Goal: Transaction & Acquisition: Purchase product/service

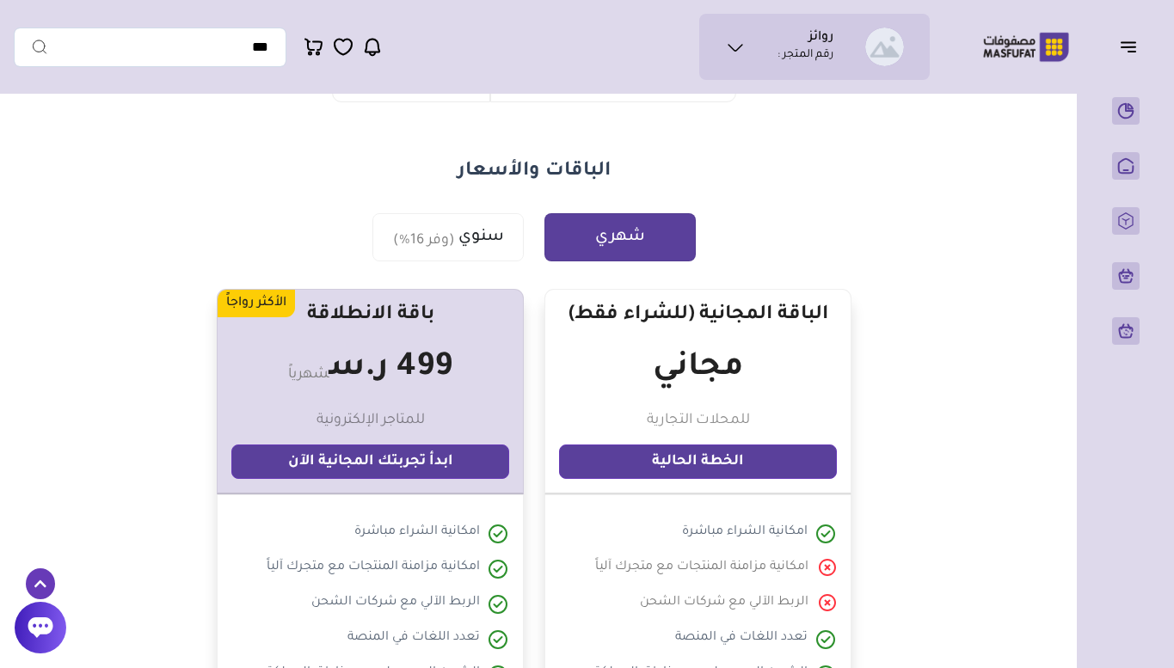
scroll to position [174, 0]
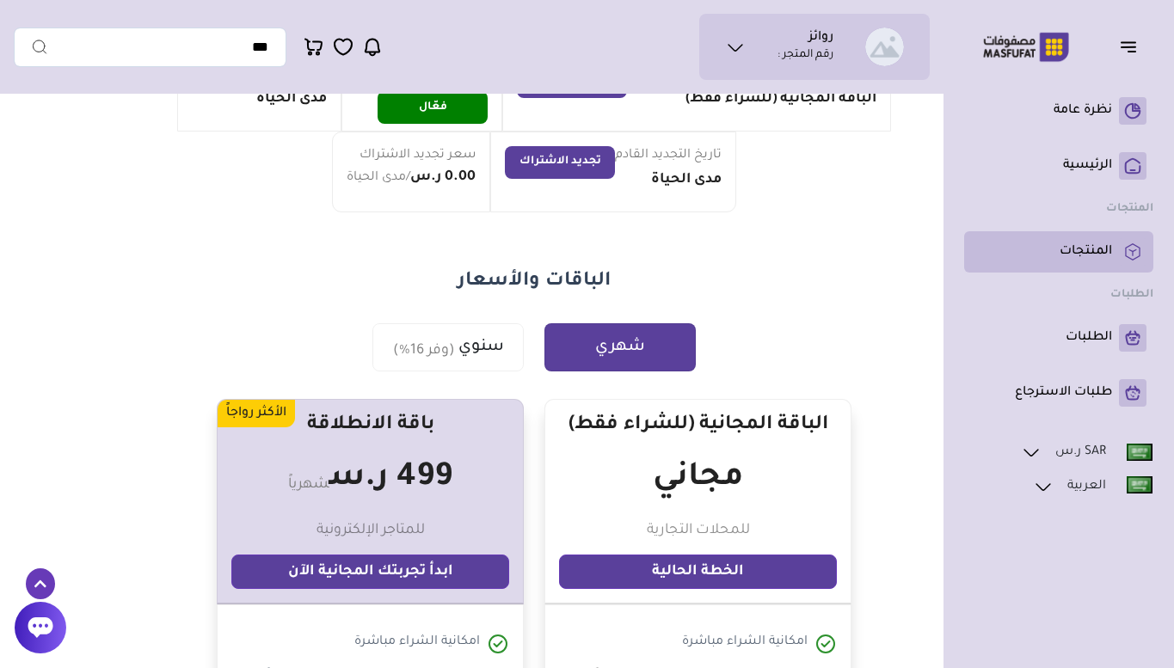
click at [1085, 245] on p "المنتجات" at bounding box center [1085, 251] width 52 height 17
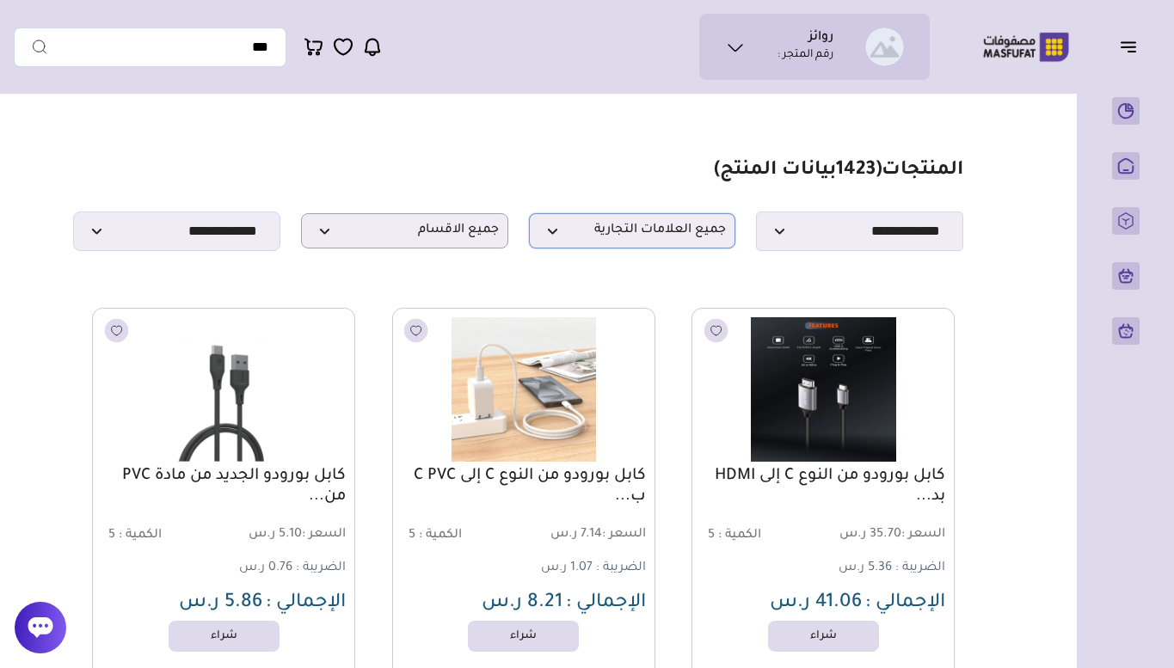
click at [667, 238] on span "جميع العلامات التجارية" at bounding box center [632, 231] width 188 height 16
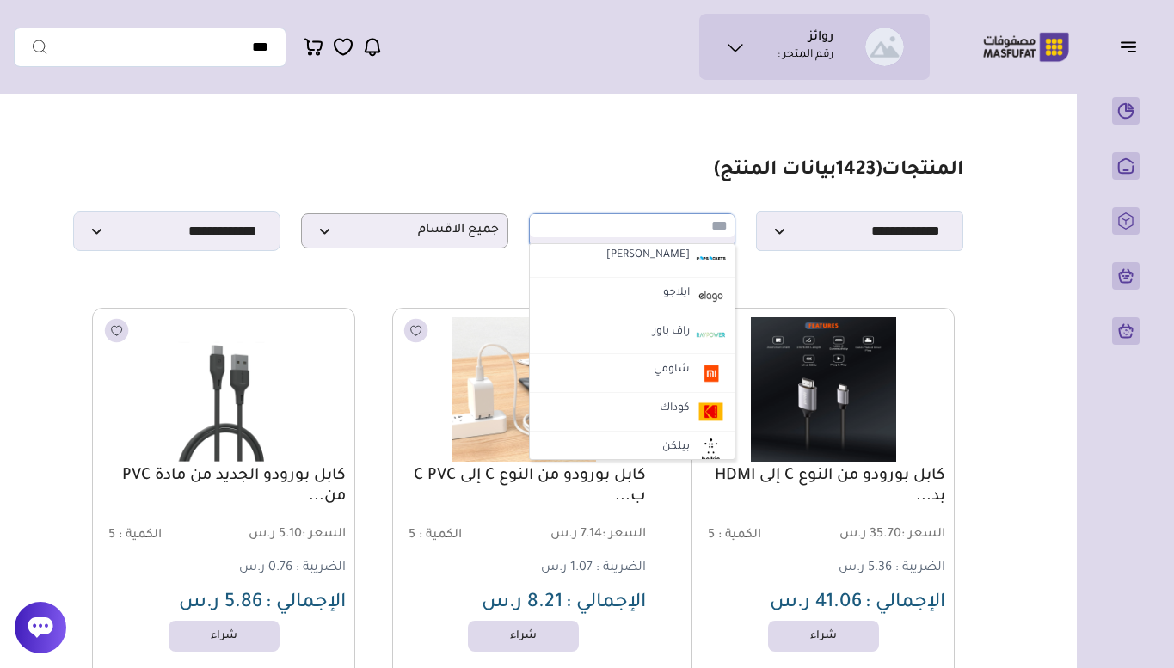
scroll to position [714, 0]
click at [630, 349] on li "راف باور" at bounding box center [633, 335] width 206 height 39
select select "**"
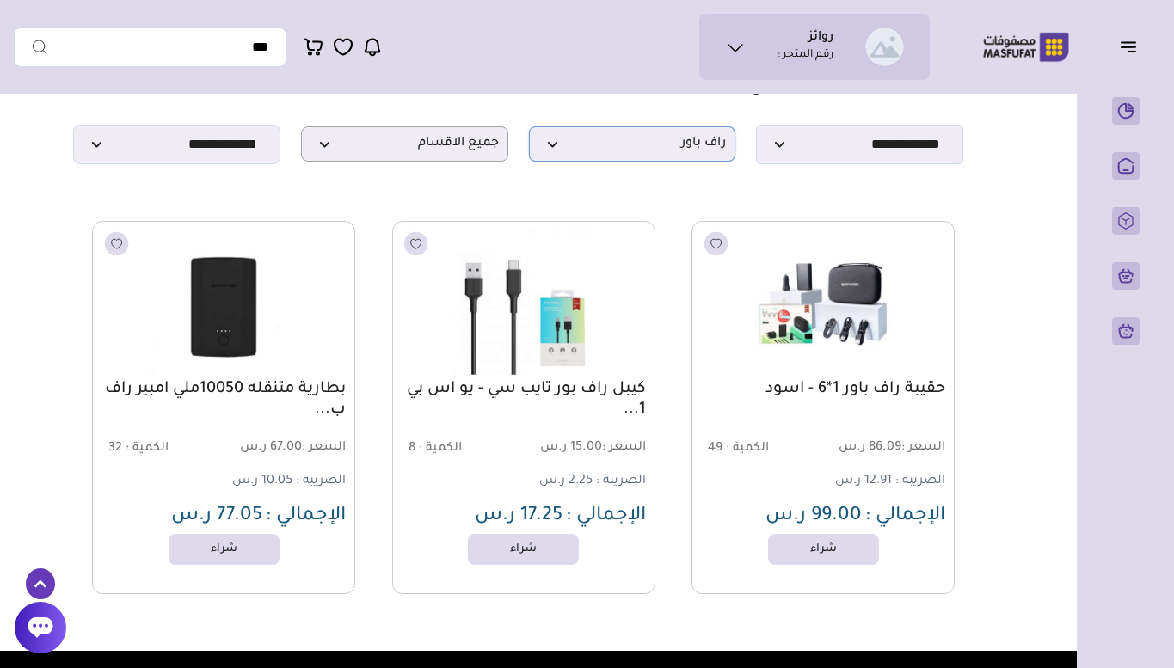
scroll to position [89, 0]
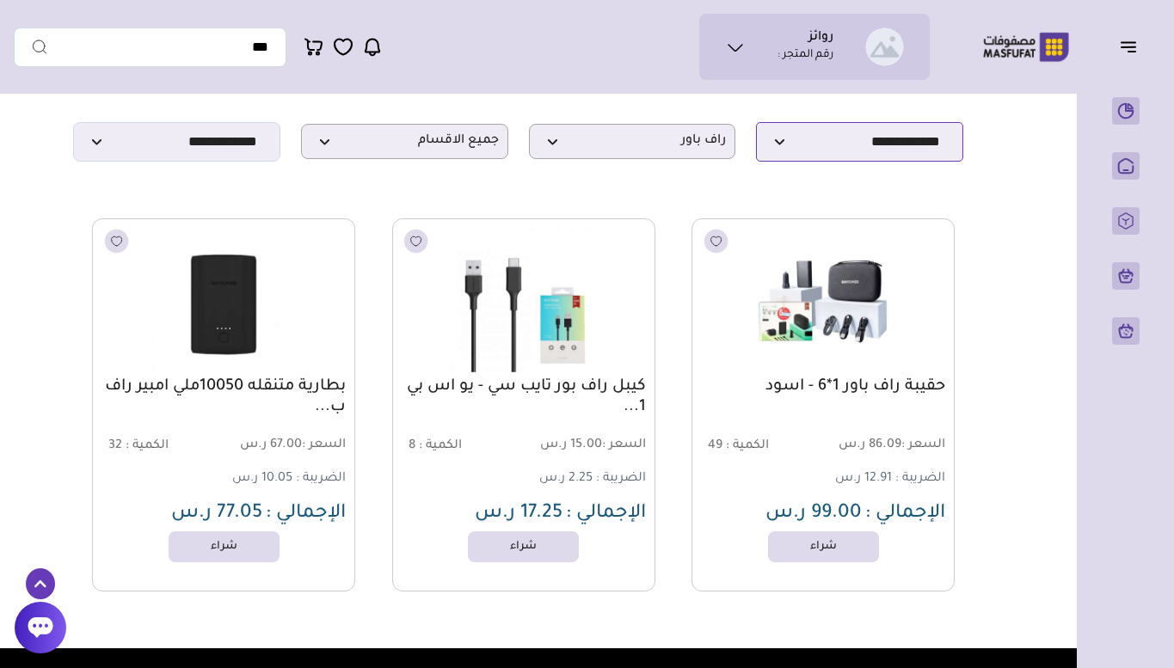
click at [809, 155] on select "**********" at bounding box center [859, 142] width 207 height 40
select select "*"
click at [756, 127] on select "**********" at bounding box center [859, 142] width 207 height 40
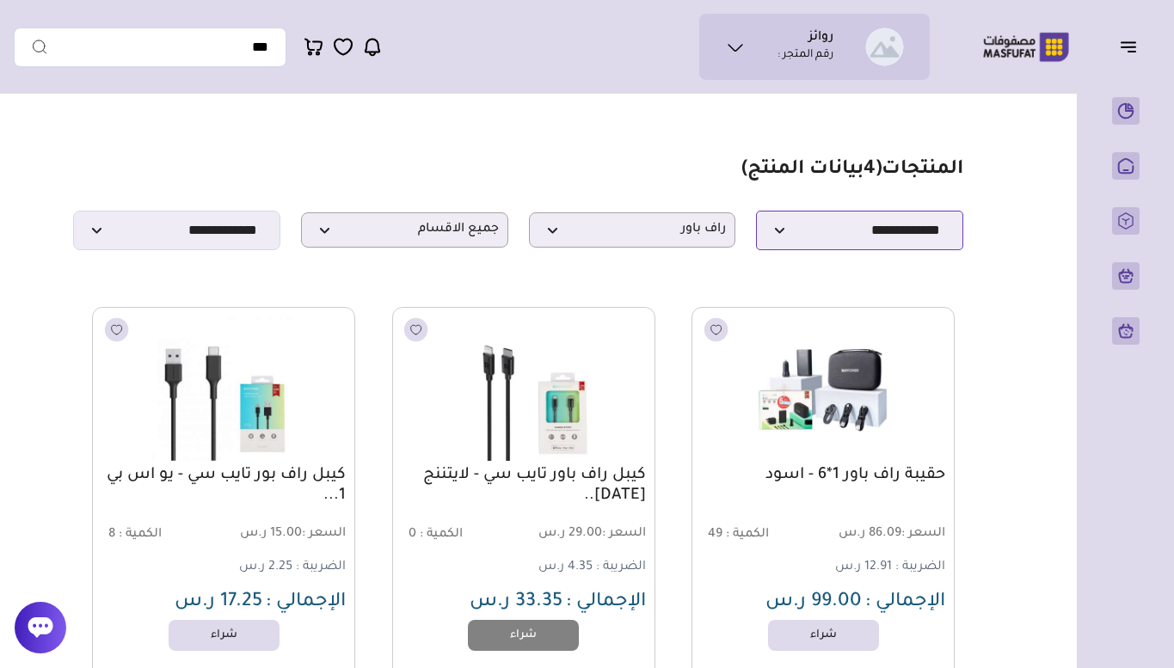
scroll to position [0, 0]
click at [639, 233] on span "راف باور" at bounding box center [632, 231] width 188 height 16
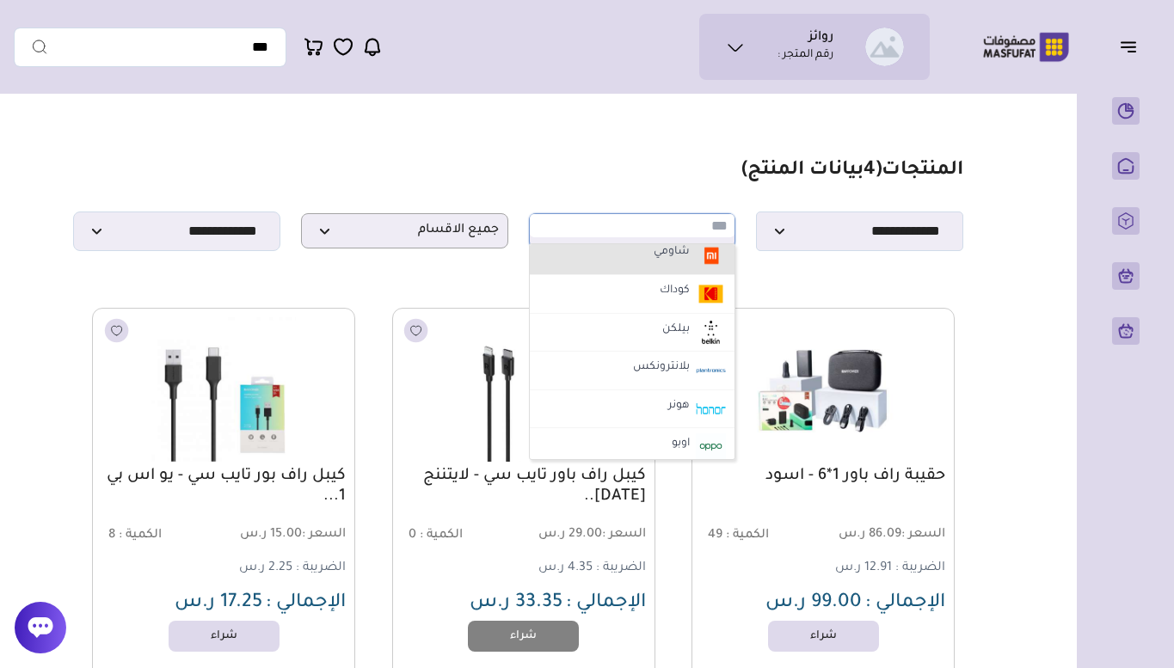
scroll to position [833, 0]
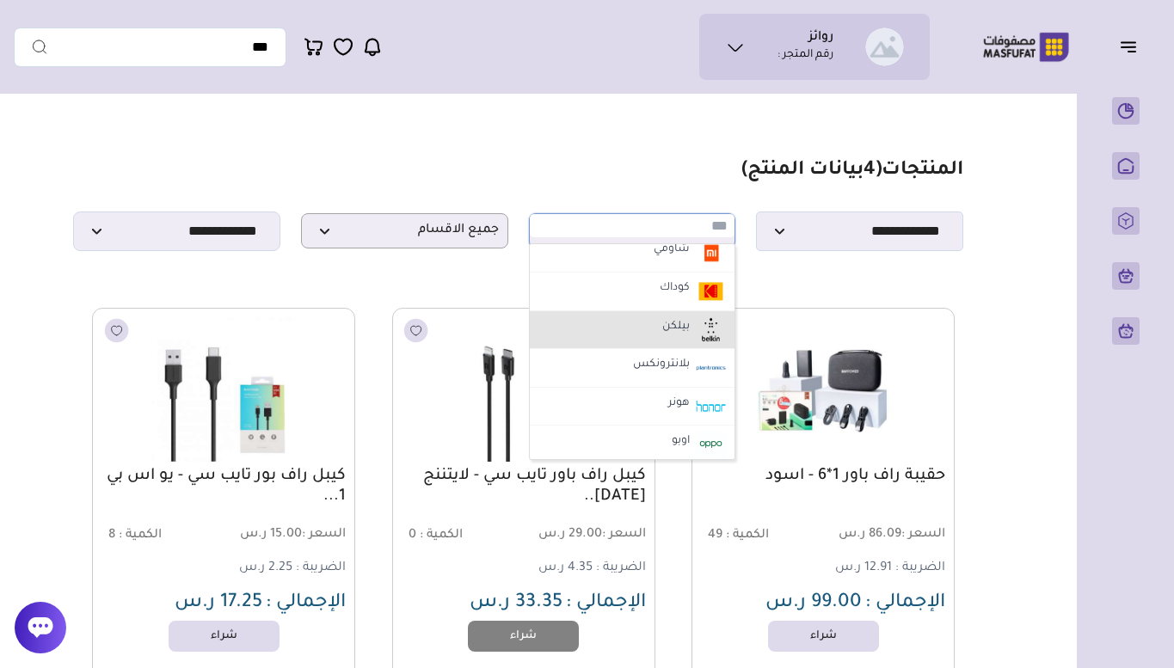
click at [642, 333] on li "بيلكن" at bounding box center [633, 330] width 206 height 39
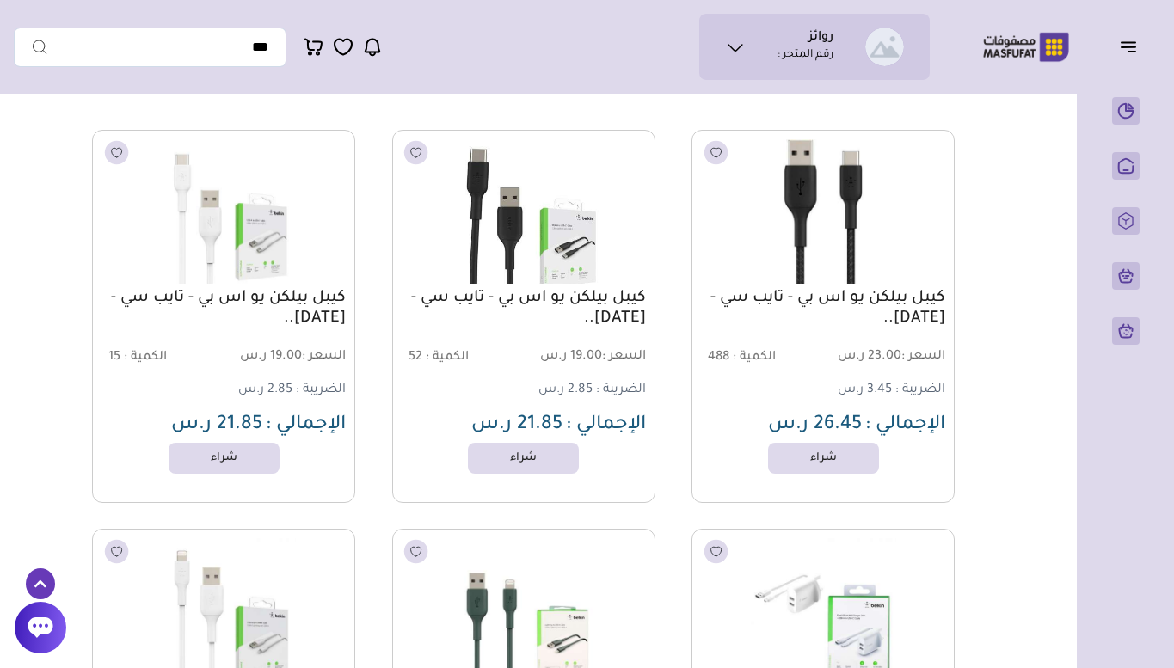
scroll to position [0, 0]
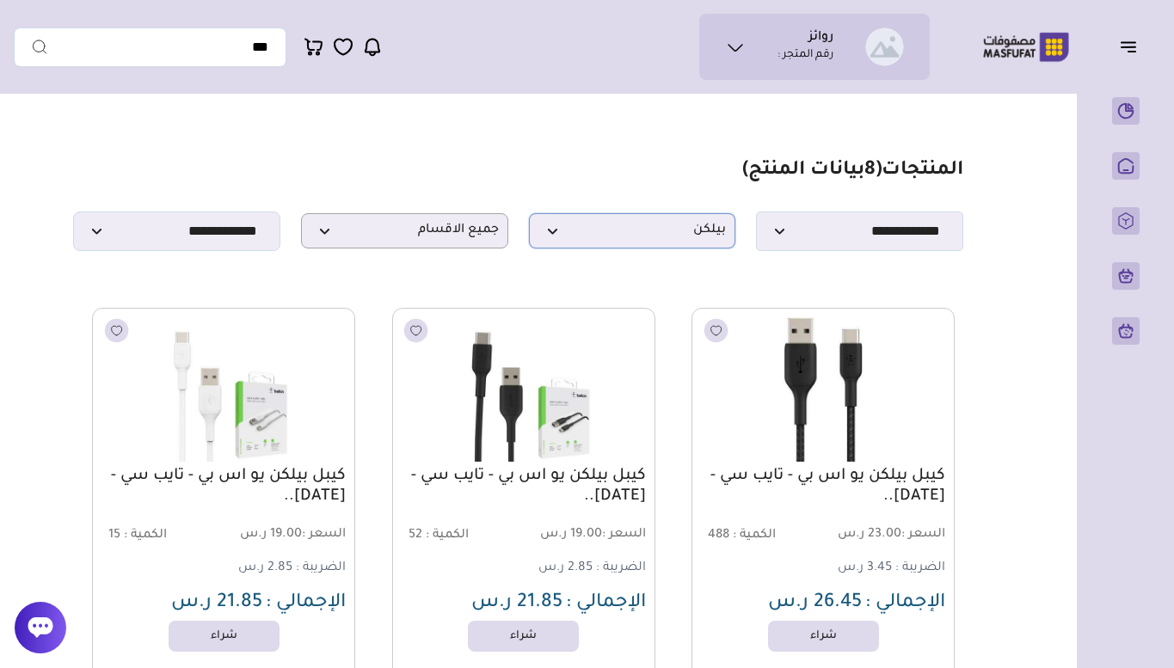
click at [575, 239] on span "بيلكن" at bounding box center [632, 231] width 188 height 16
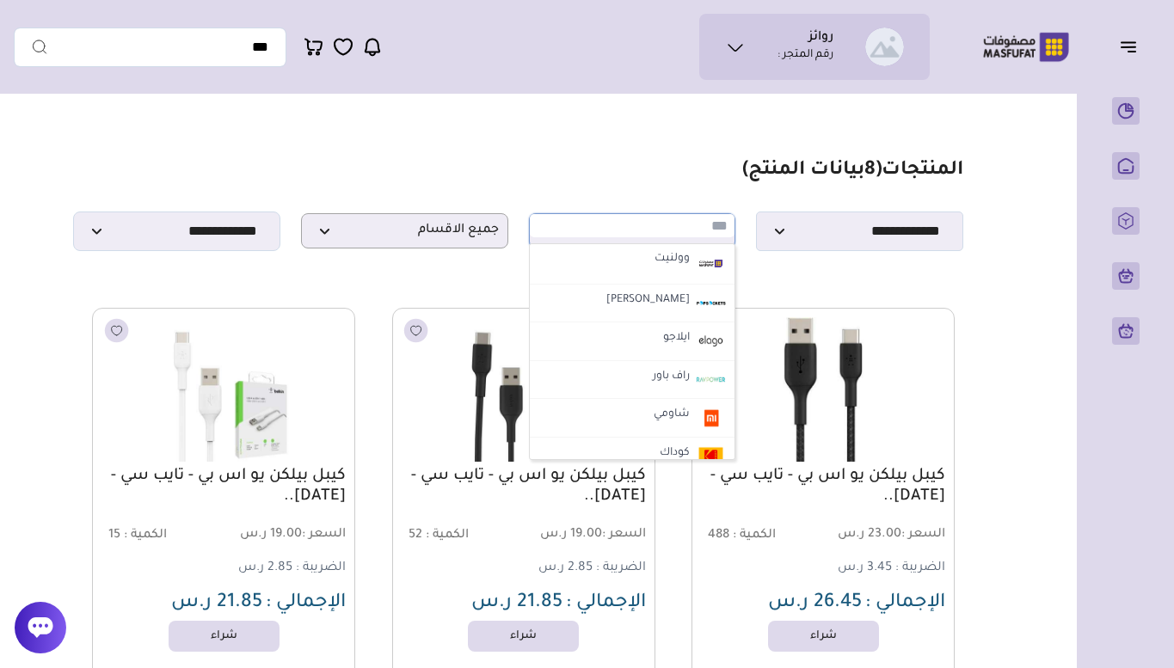
scroll to position [669, 0]
click at [615, 314] on li "بوب سوكيتس" at bounding box center [633, 303] width 206 height 39
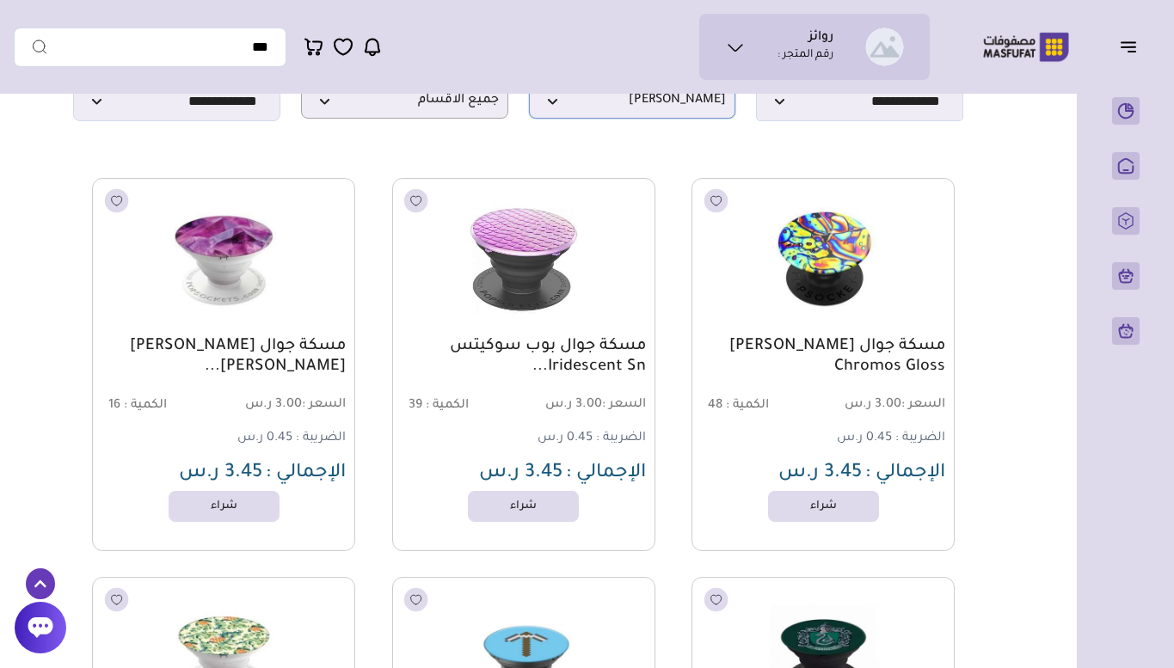
scroll to position [0, 0]
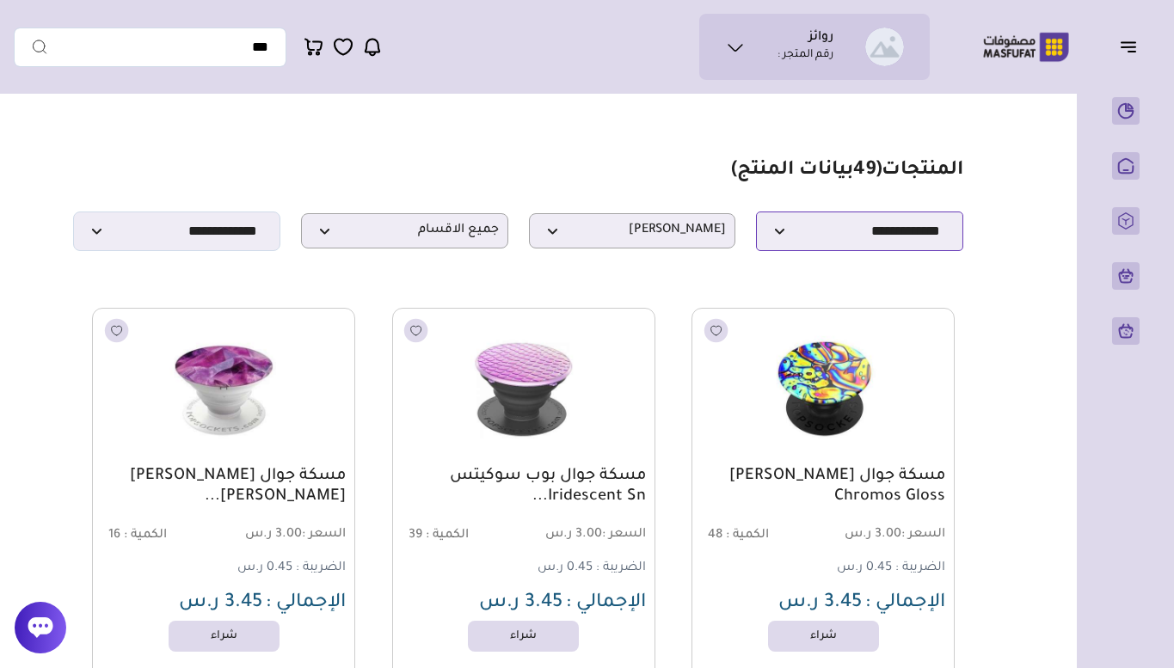
click at [817, 230] on select "**********" at bounding box center [859, 232] width 207 height 40
click at [687, 239] on span "بوب سوكيتس" at bounding box center [632, 231] width 188 height 16
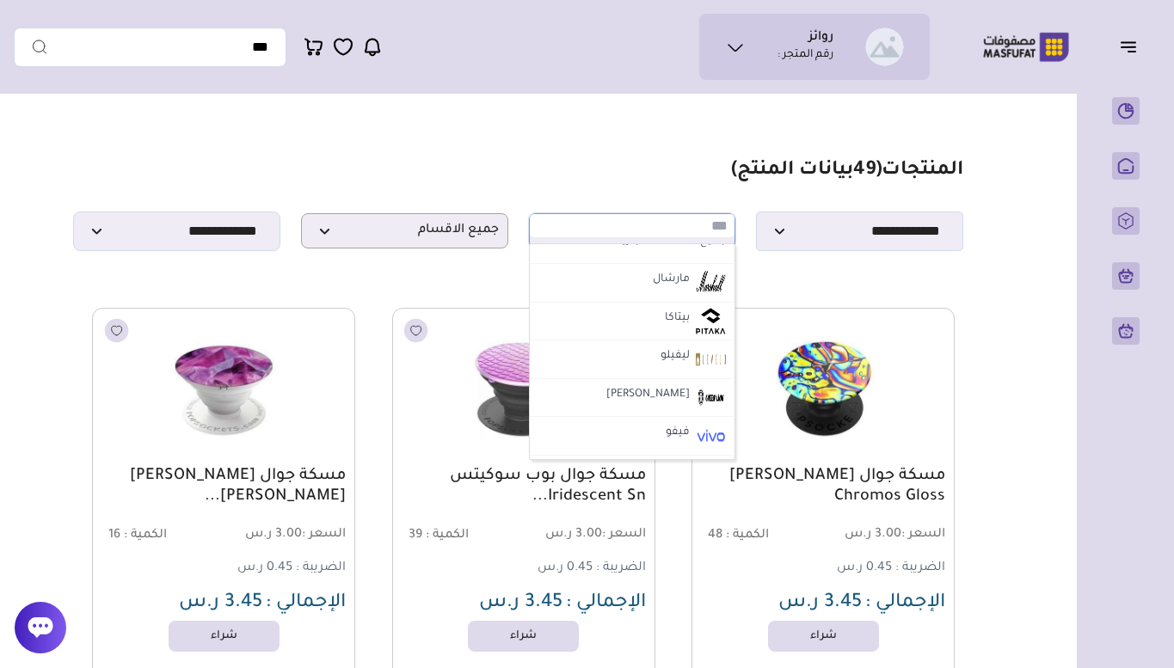
scroll to position [18, 0]
click at [629, 401] on li "جرين لين" at bounding box center [633, 399] width 206 height 39
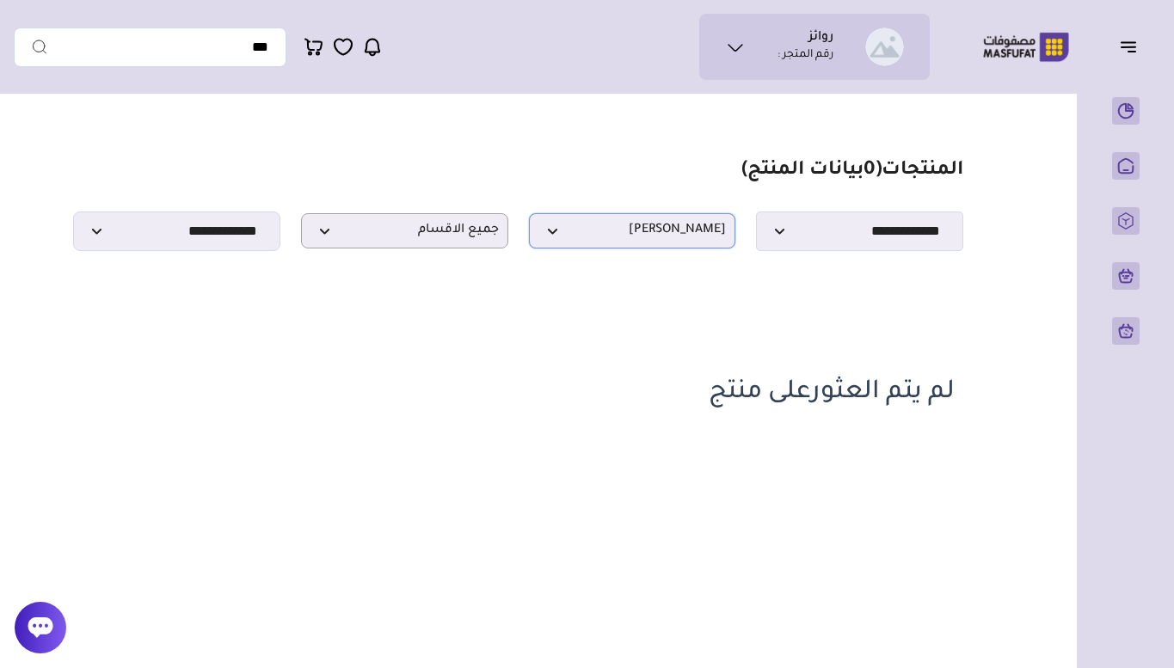
click at [618, 233] on span "جرين لين" at bounding box center [632, 231] width 188 height 16
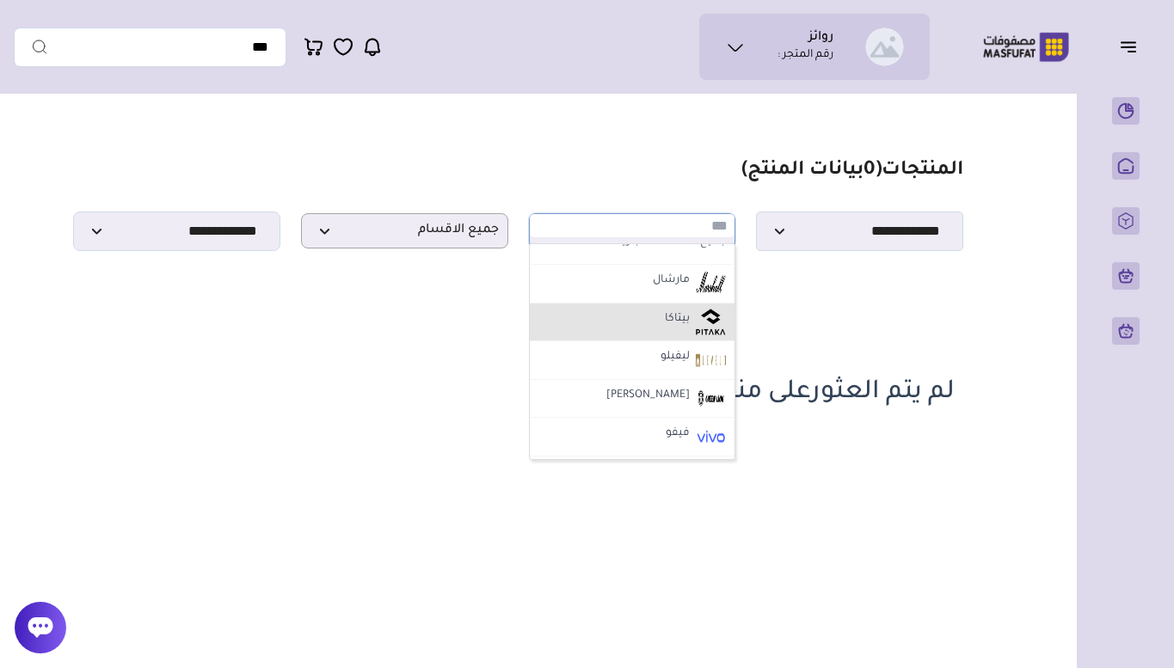
click at [620, 310] on li "بيتاكا" at bounding box center [633, 323] width 206 height 39
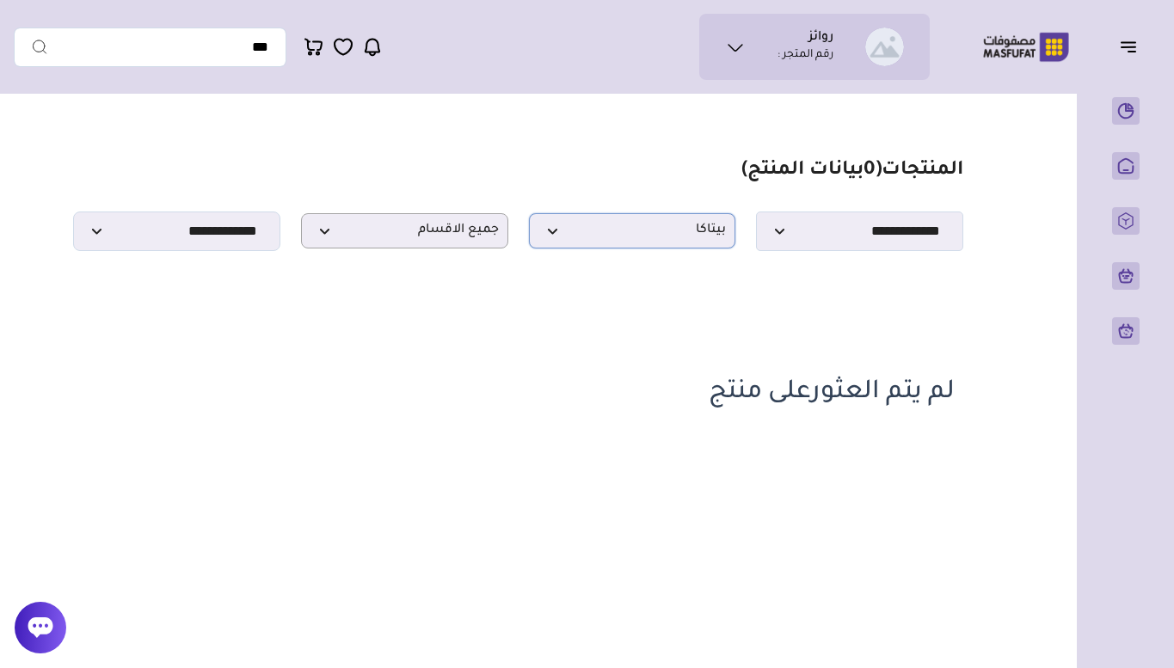
click at [631, 234] on span "بيتاكا" at bounding box center [632, 231] width 188 height 16
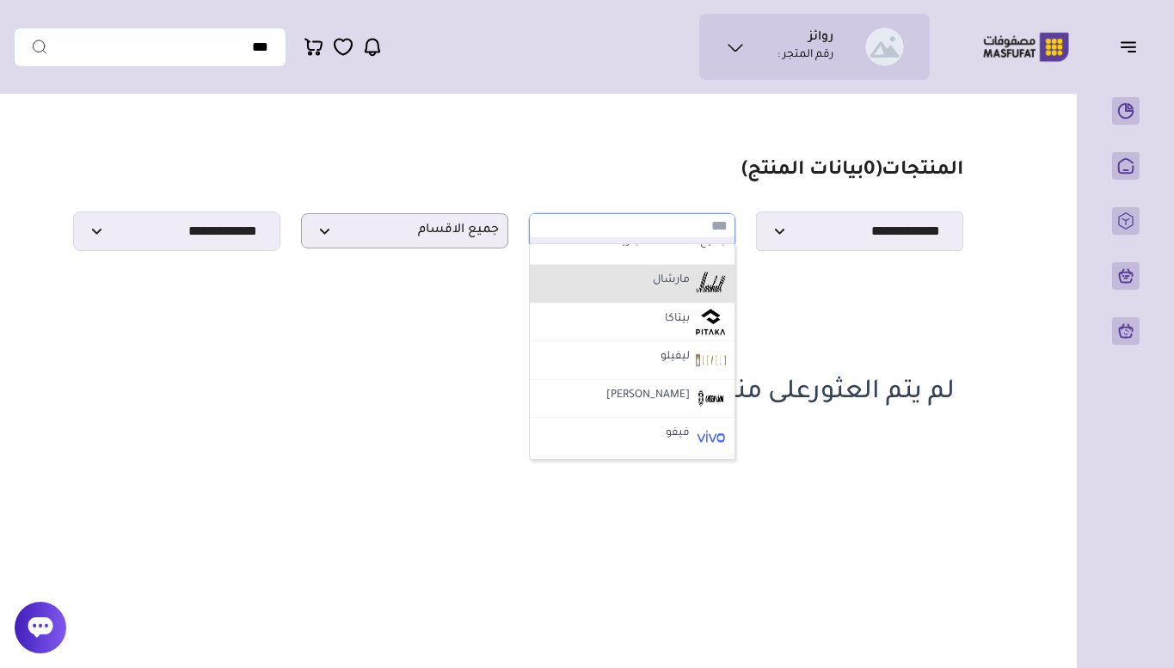
scroll to position [0, 0]
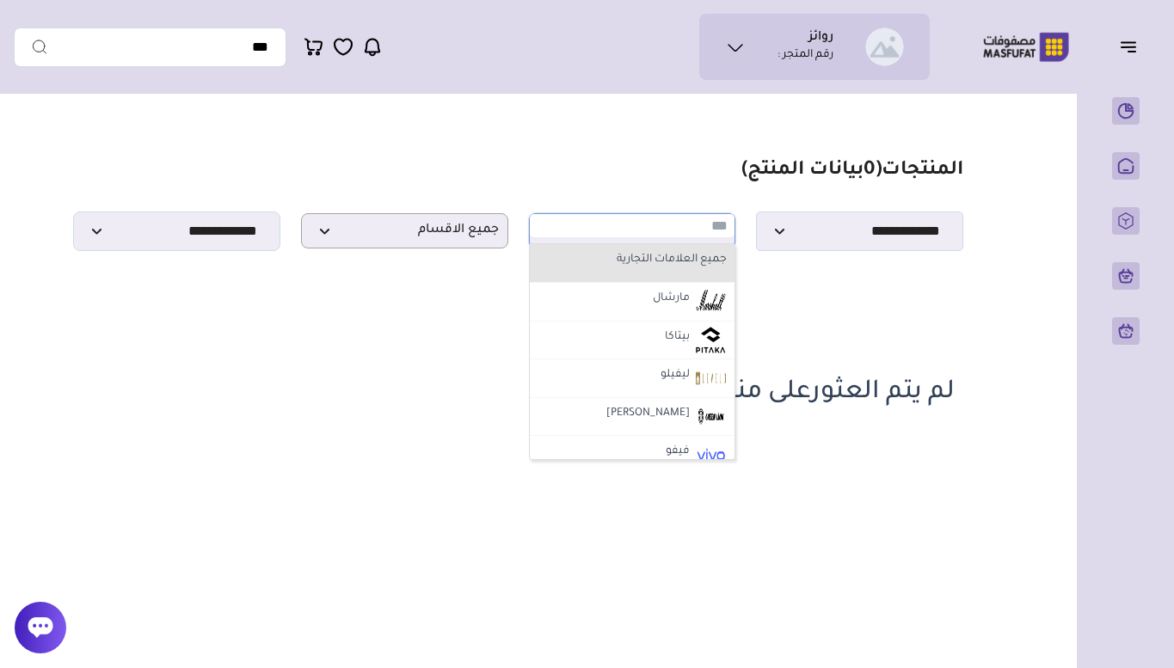
click at [650, 272] on label "جميع العلامات التجارية" at bounding box center [632, 260] width 195 height 22
select select "*"
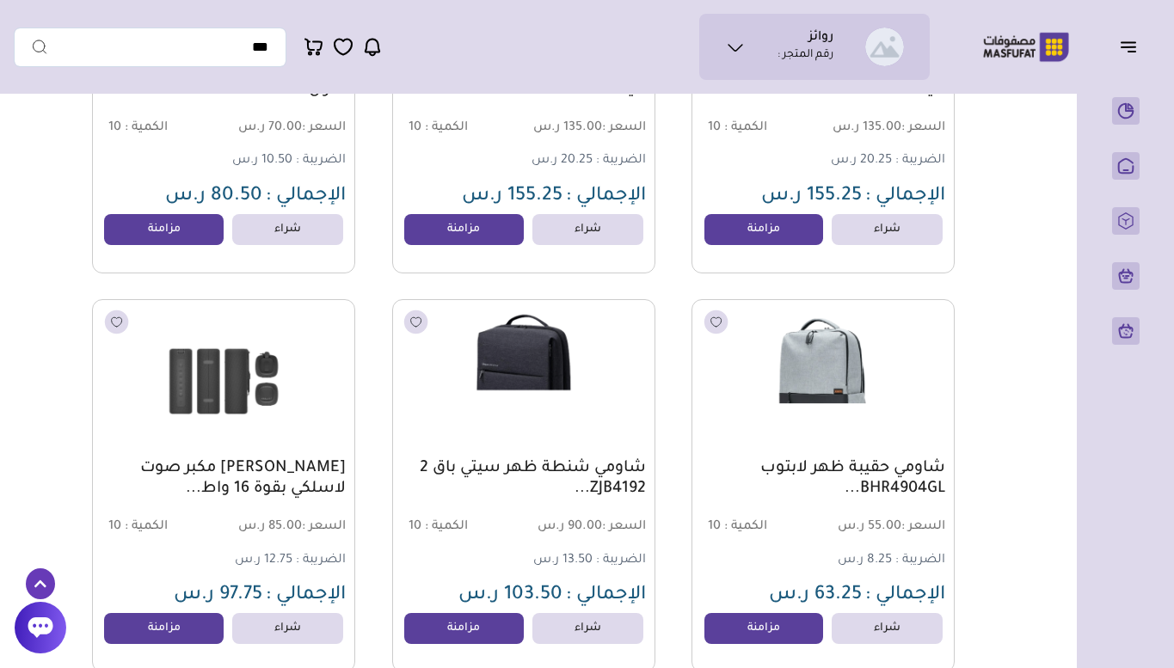
scroll to position [18769, 0]
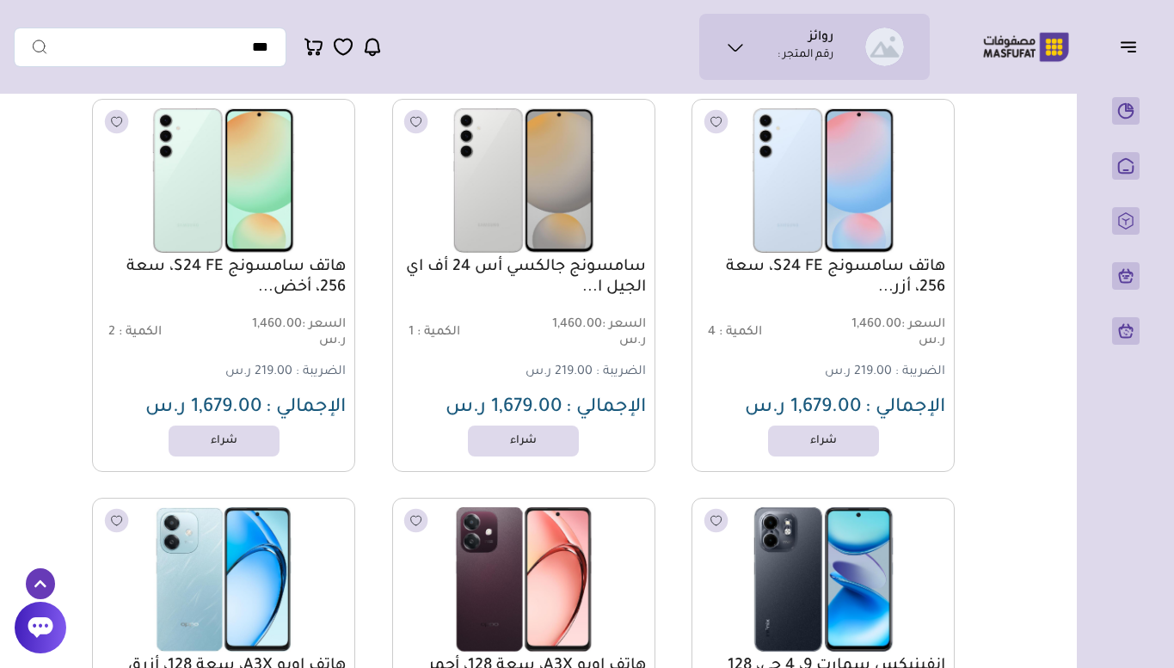
scroll to position [30825, 0]
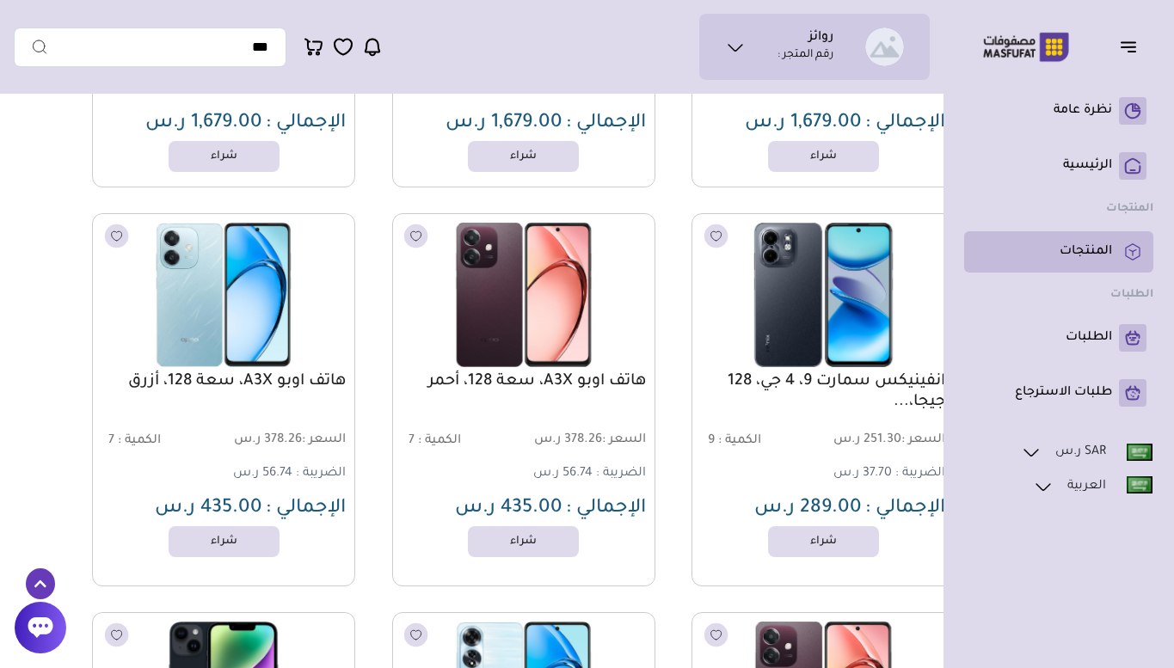
click at [1085, 255] on p "المنتجات" at bounding box center [1085, 251] width 52 height 17
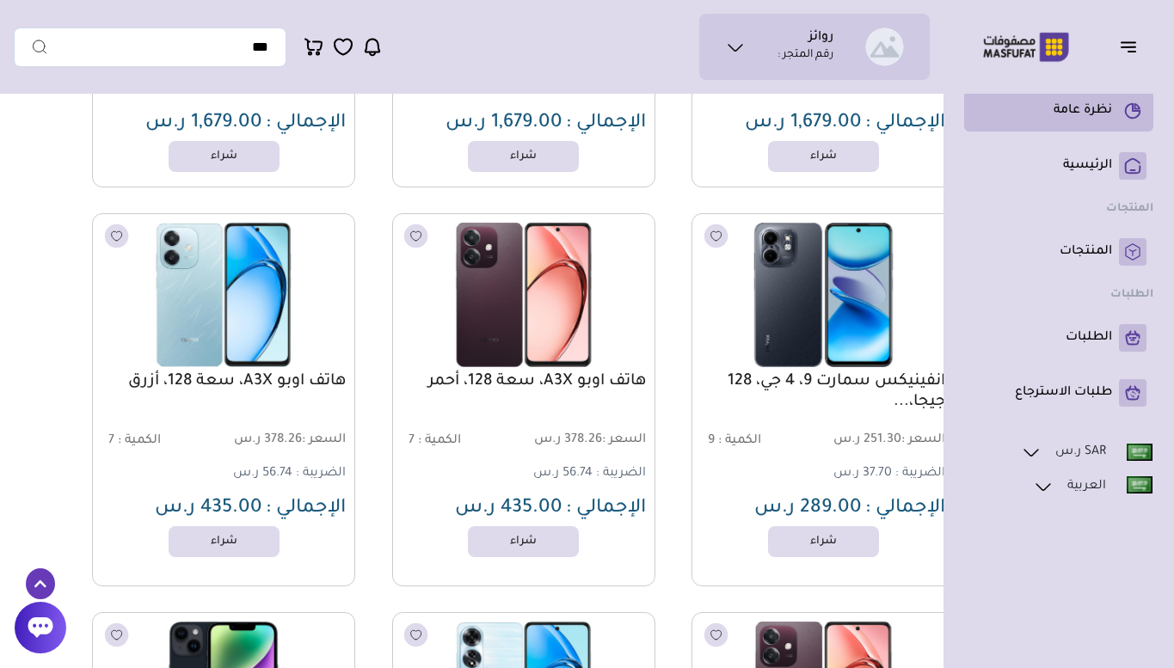
click at [1105, 106] on p "نظرة عامة" at bounding box center [1082, 110] width 58 height 17
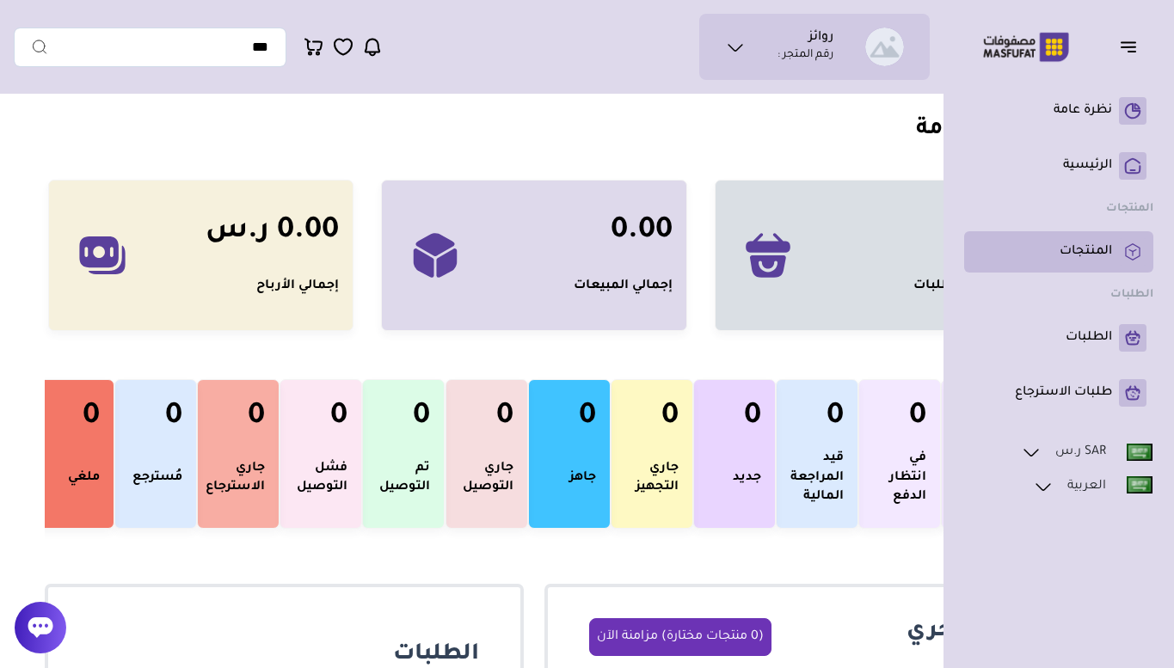
click at [1102, 244] on p "المنتجات" at bounding box center [1085, 251] width 52 height 17
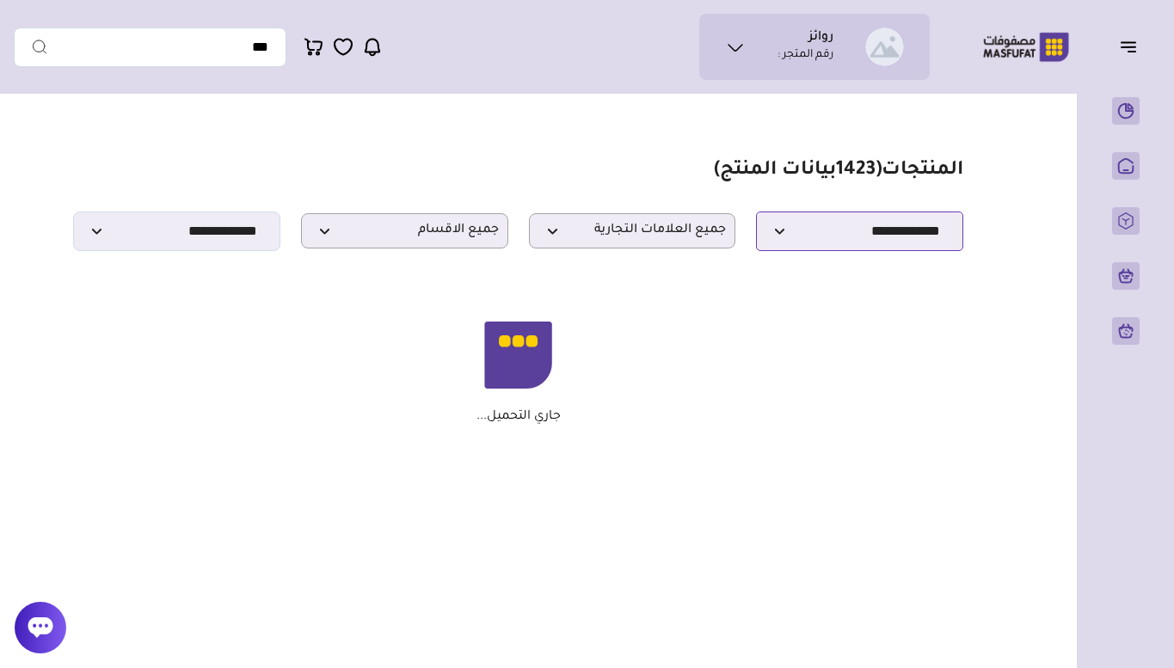
click at [832, 239] on select "**********" at bounding box center [859, 232] width 207 height 40
select select "*"
click at [756, 217] on select "**********" at bounding box center [859, 232] width 207 height 40
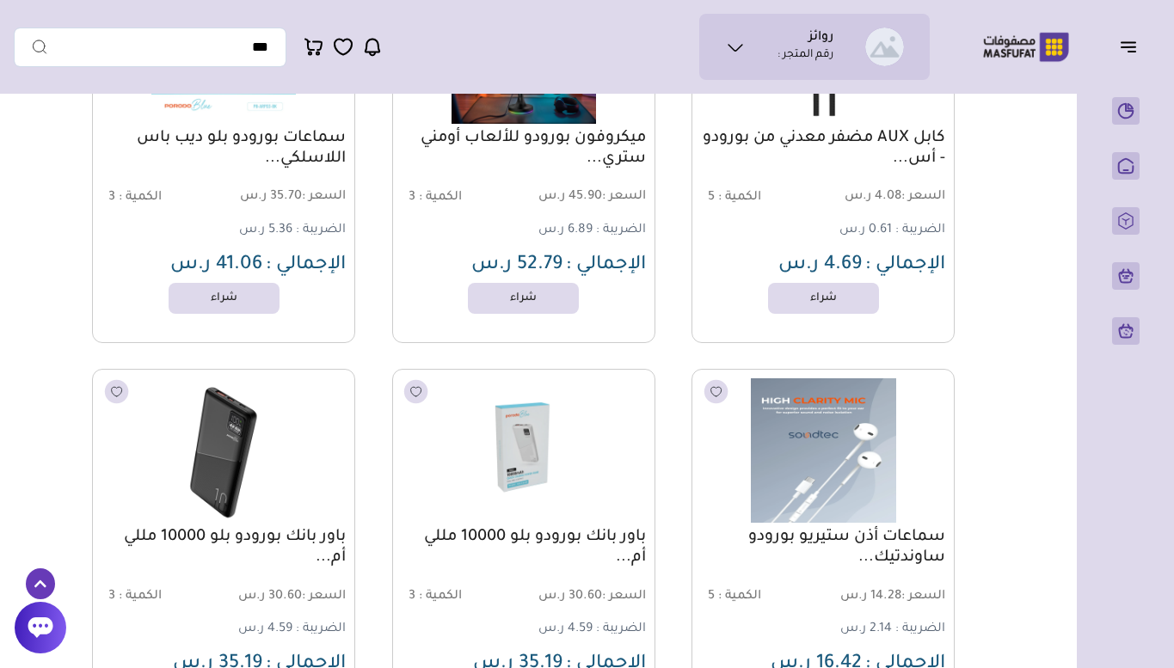
scroll to position [738, 0]
click at [494, 542] on link "باور بانك بورودو بلو 10000 مللي أم..." at bounding box center [524, 546] width 244 height 41
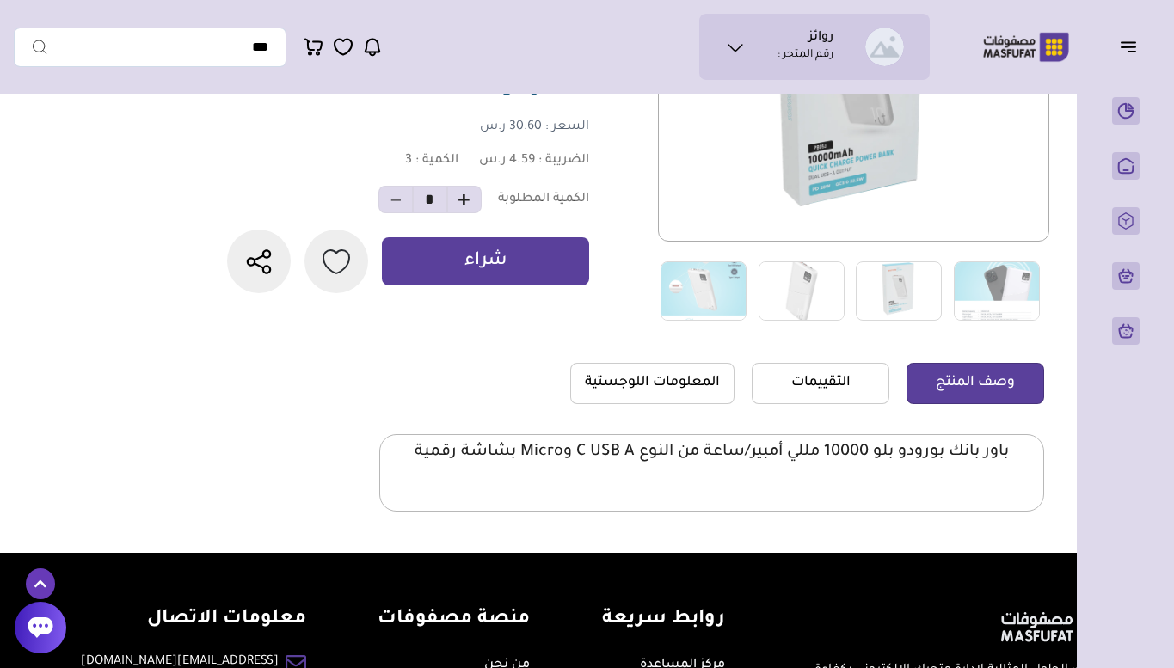
scroll to position [292, 0]
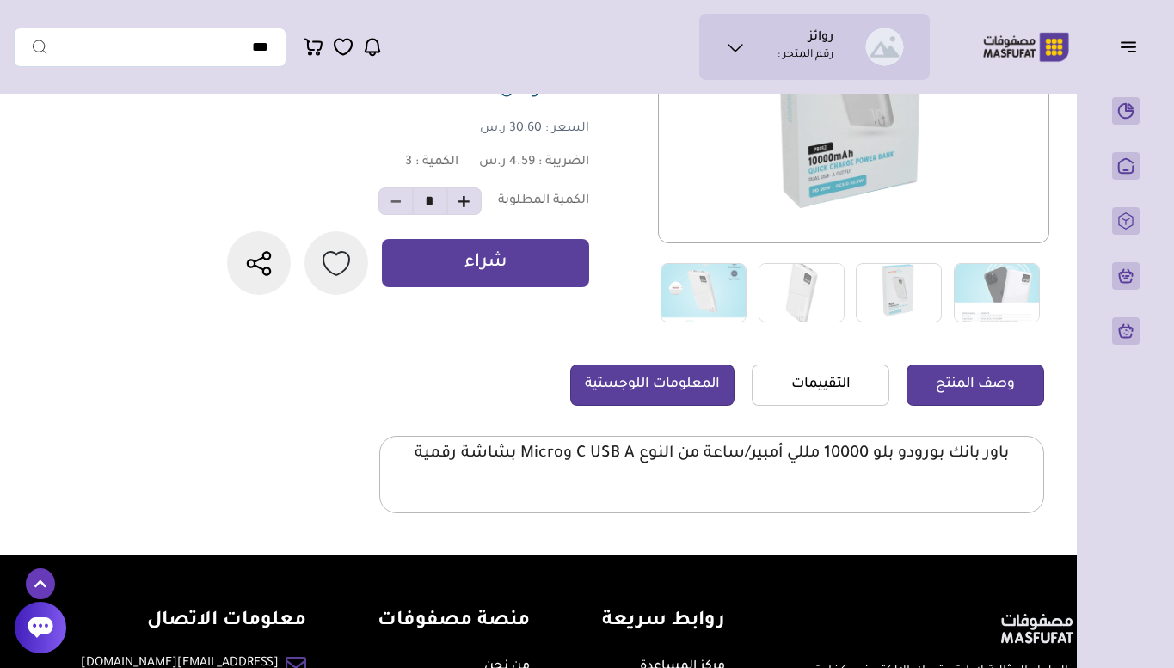
click at [635, 396] on link "المعلومات اللوجستية" at bounding box center [652, 385] width 164 height 41
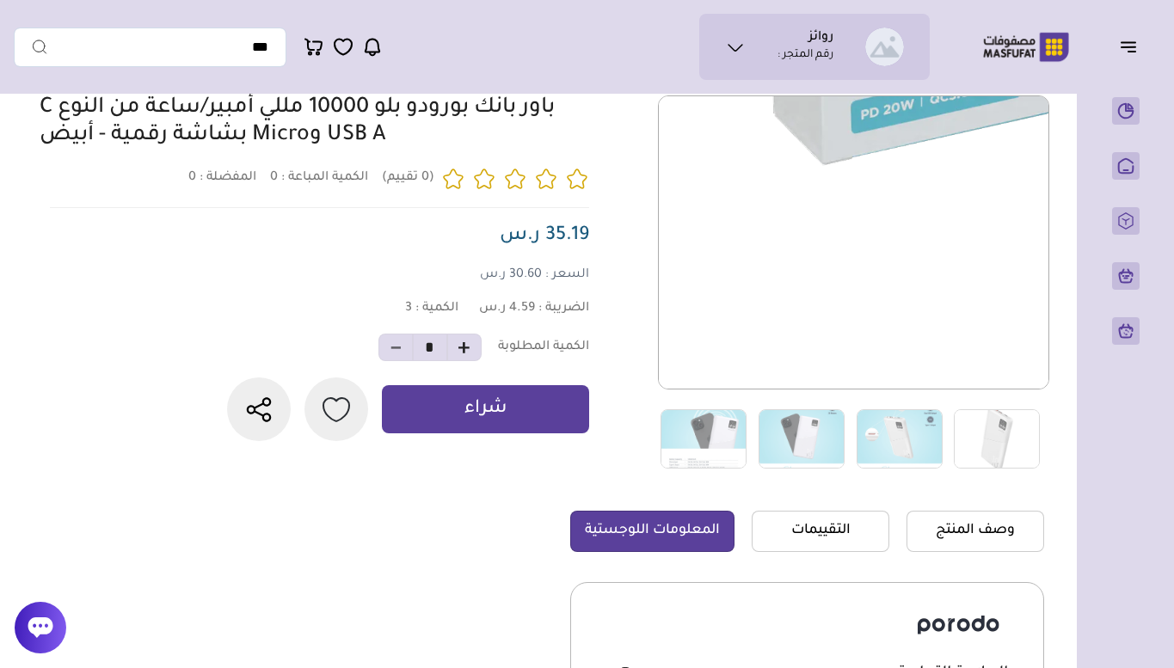
scroll to position [0, 0]
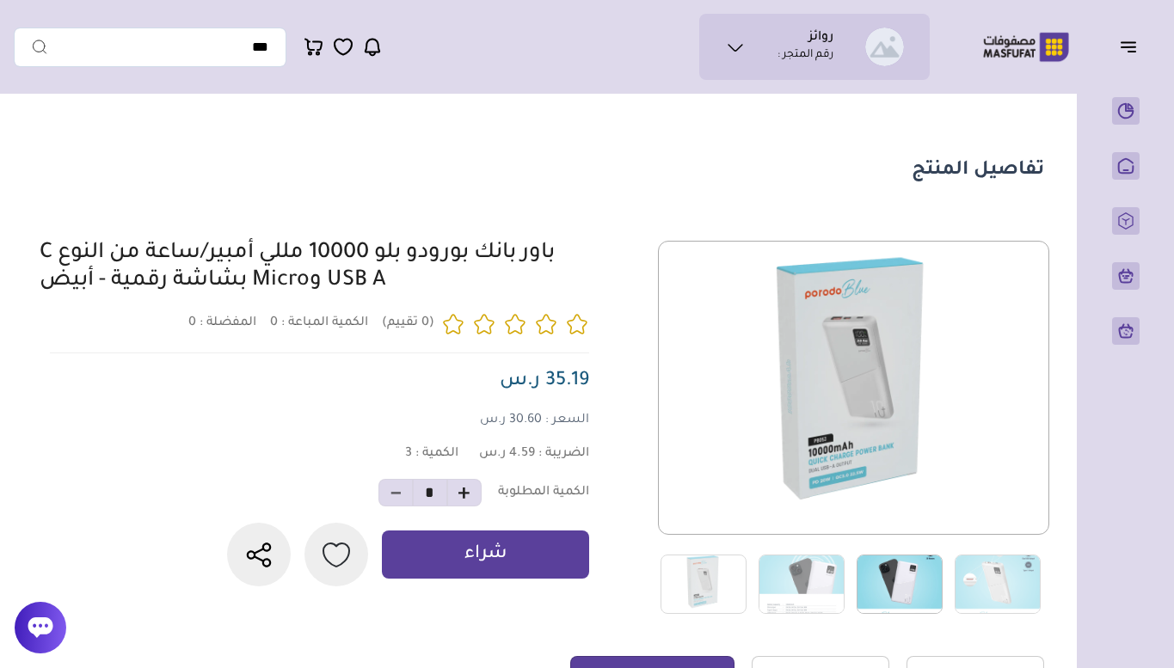
click at [875, 587] on img at bounding box center [900, 584] width 86 height 59
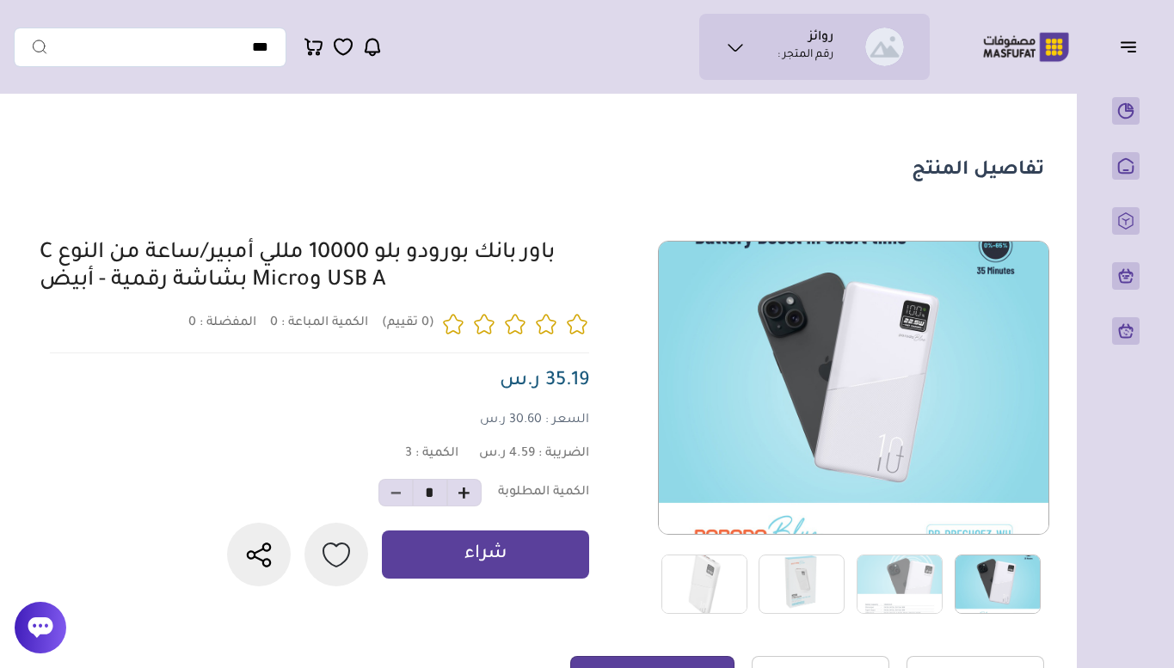
click at [1126, 54] on icon "button" at bounding box center [1128, 46] width 21 height 21
